Goal: Find specific page/section: Find specific page/section

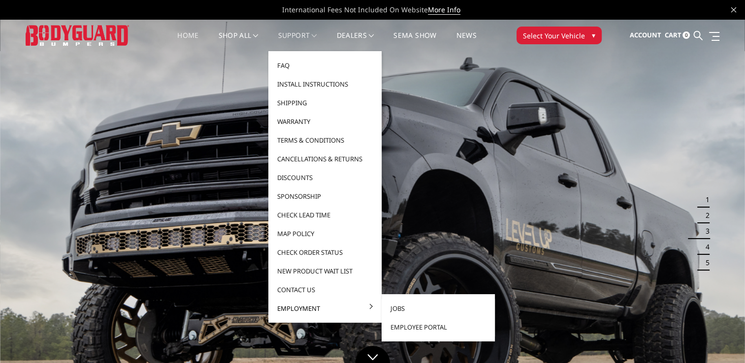
click at [336, 307] on link "Employment" at bounding box center [324, 308] width 105 height 19
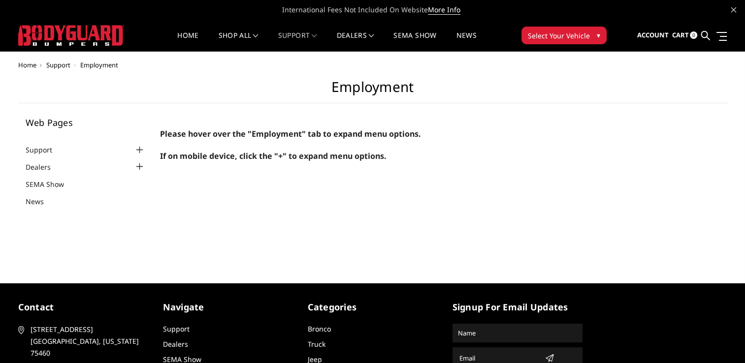
click at [352, 144] on main "Please hover over the "Employment" tab to expand menu options. If on mobile dev…" at bounding box center [433, 145] width 560 height 54
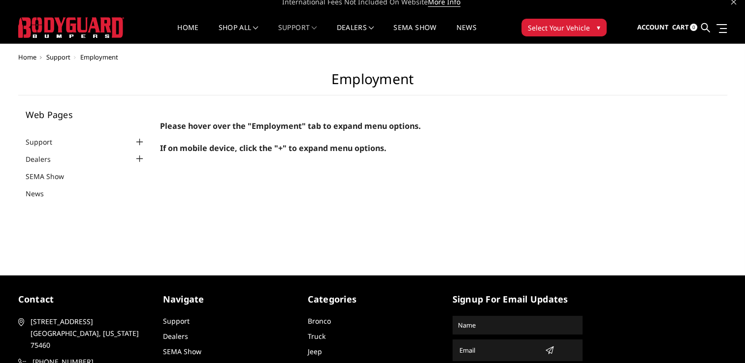
scroll to position [6, 0]
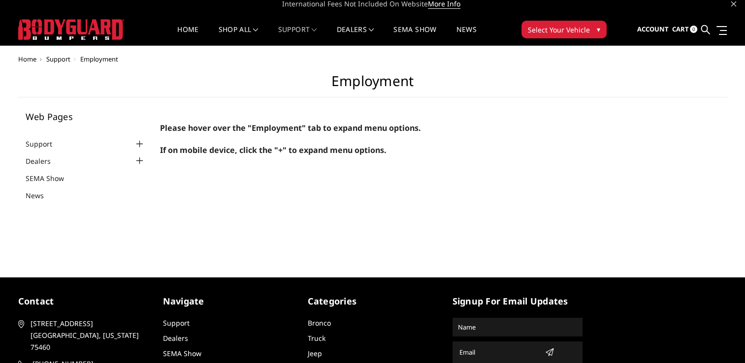
click at [143, 141] on div at bounding box center [139, 144] width 12 height 12
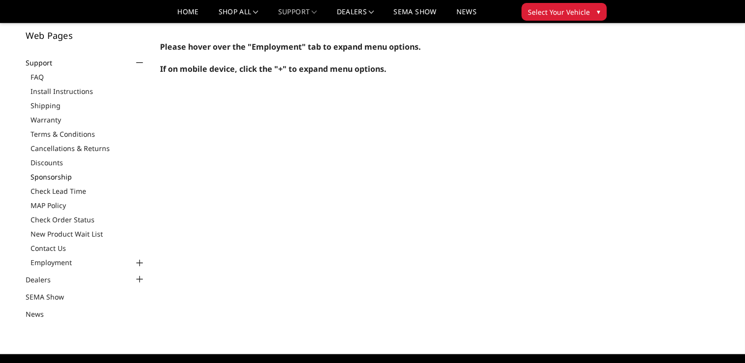
scroll to position [59, 0]
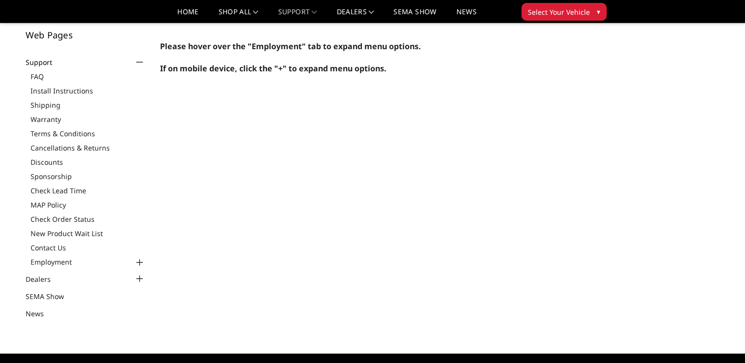
click at [136, 260] on div at bounding box center [139, 263] width 12 height 12
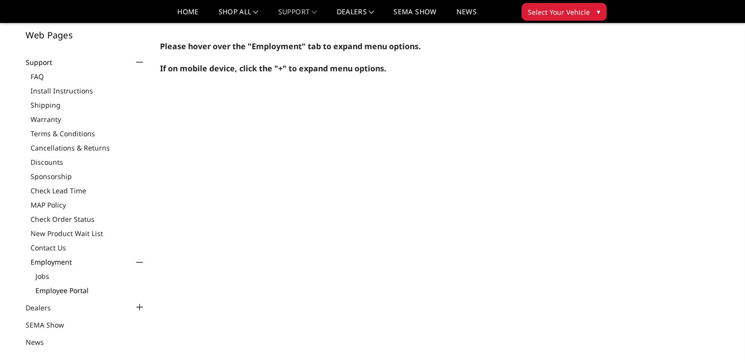
click at [82, 289] on link "Employee Portal" at bounding box center [90, 291] width 110 height 10
